Goal: Find specific page/section: Locate item on page

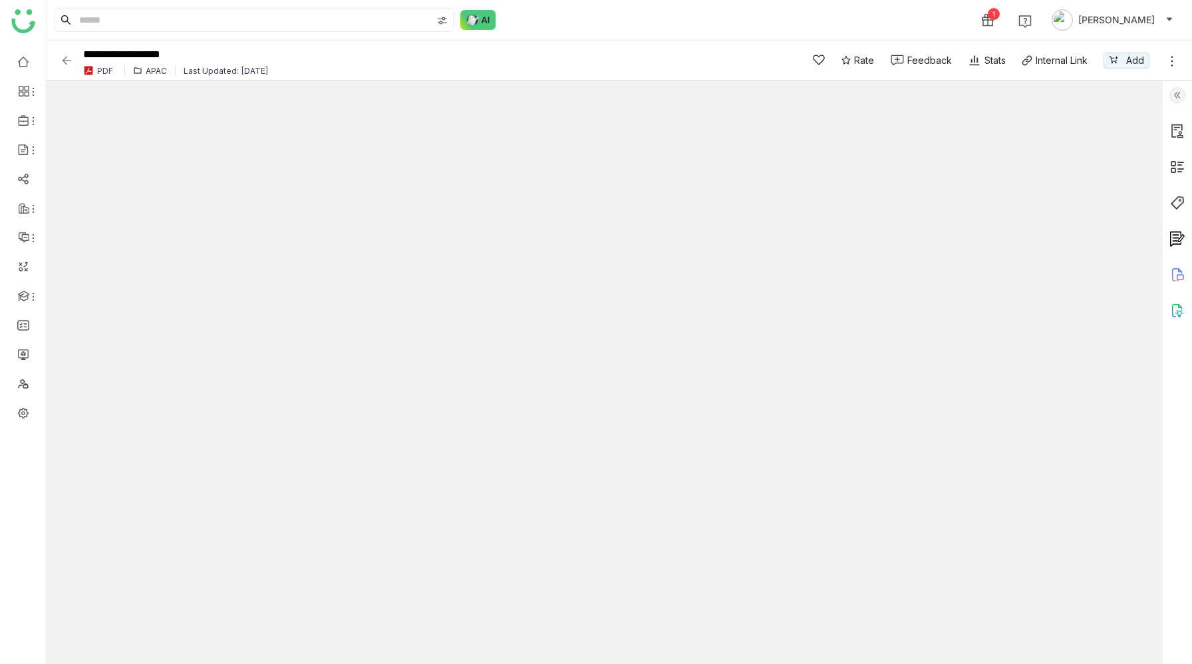
click at [1178, 171] on img at bounding box center [1178, 167] width 16 height 16
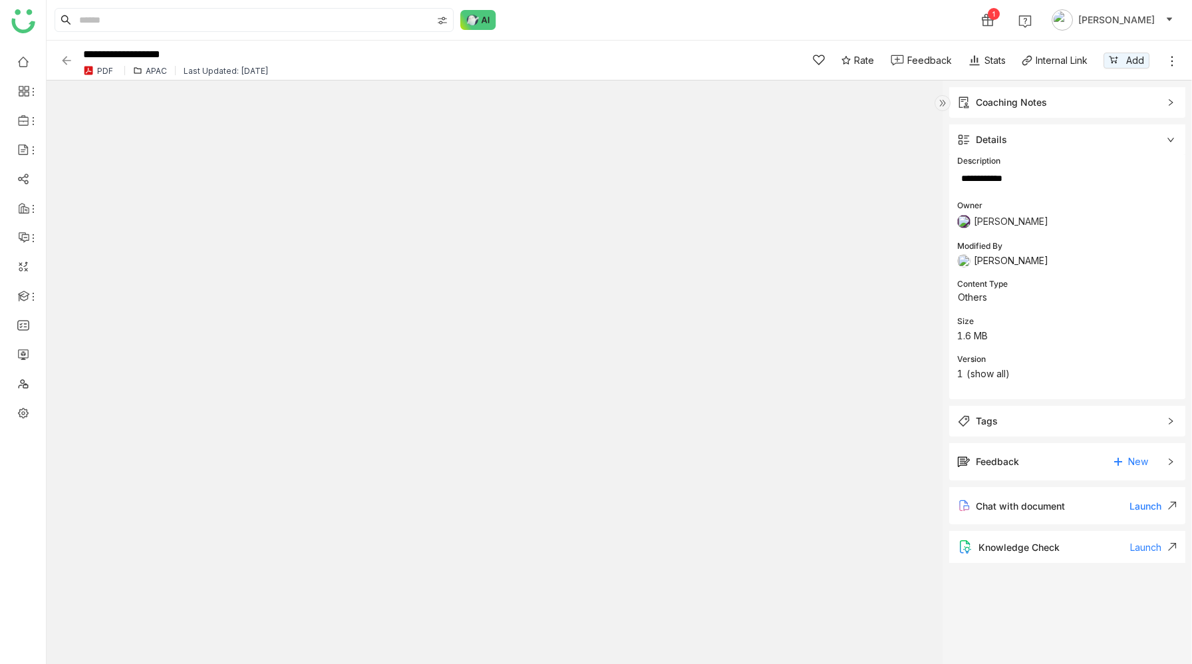
click at [989, 426] on div "Tags" at bounding box center [987, 421] width 22 height 15
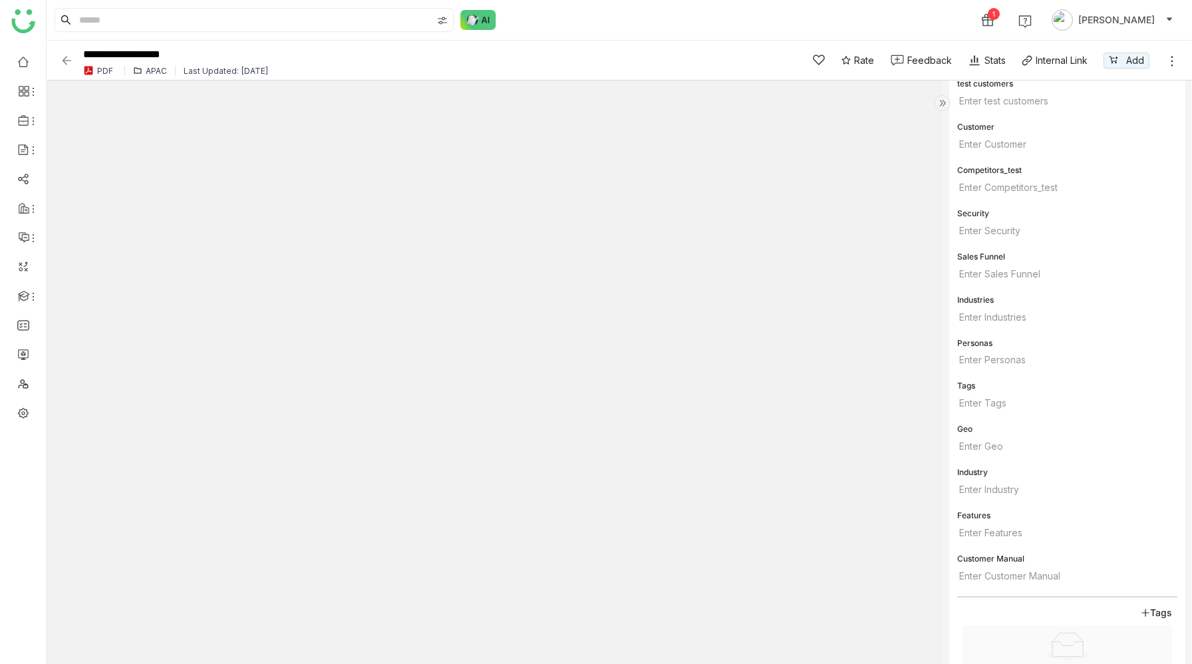
scroll to position [712, 0]
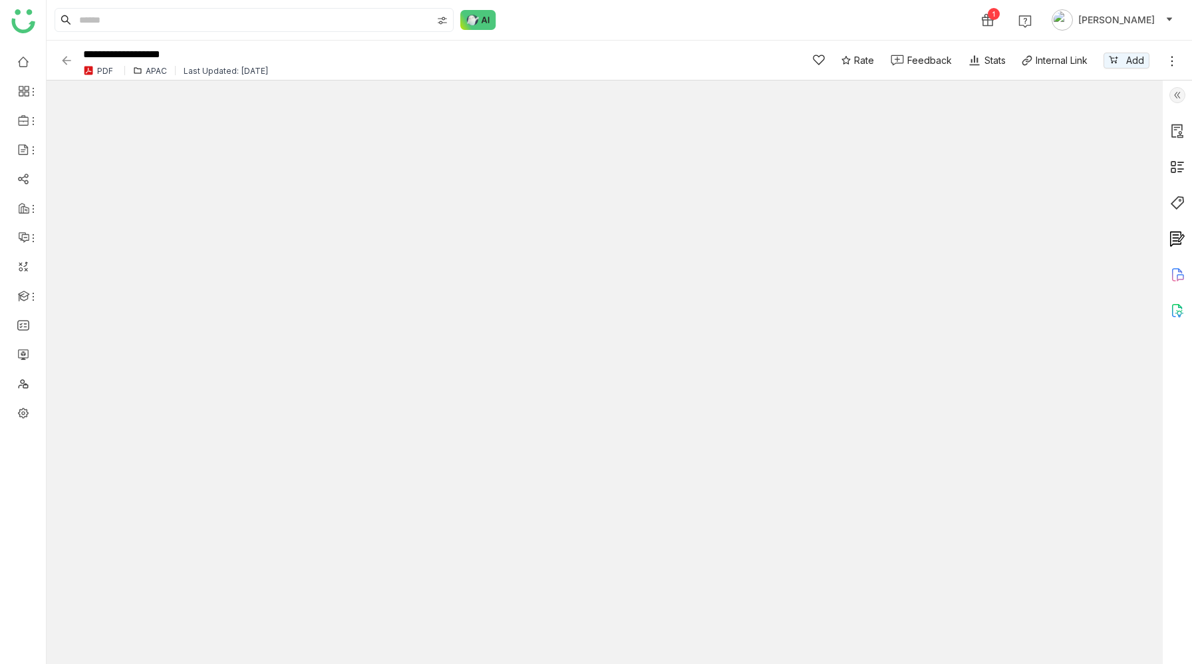
click at [1179, 204] on img at bounding box center [1178, 203] width 16 height 16
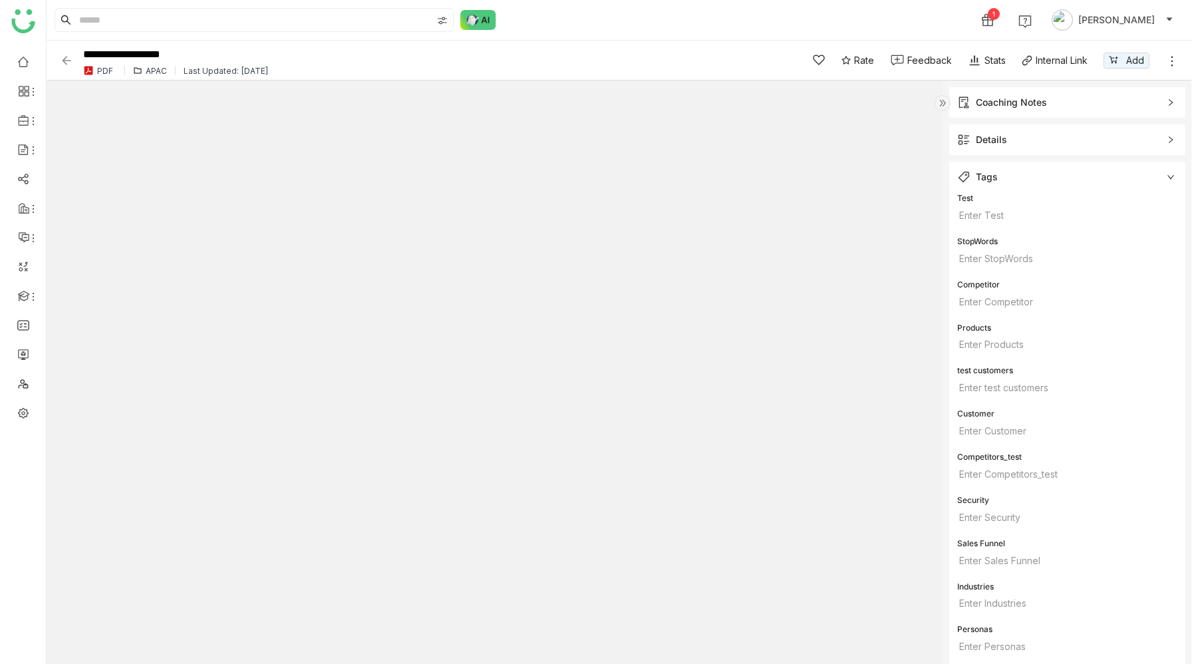
click at [943, 100] on img at bounding box center [943, 103] width 16 height 16
